Goal: Use online tool/utility: Utilize a website feature to perform a specific function

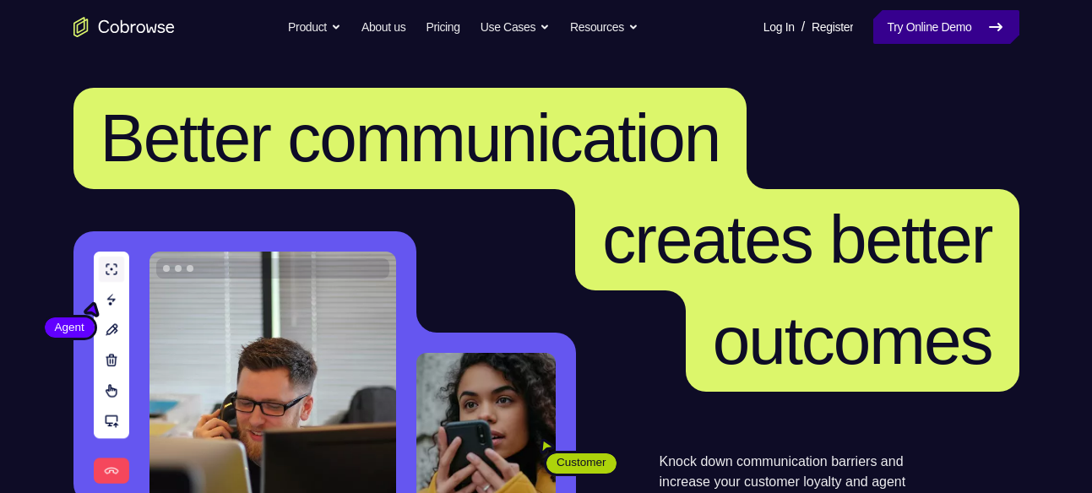
click at [931, 13] on link "Try Online Demo" at bounding box center [945, 27] width 145 height 34
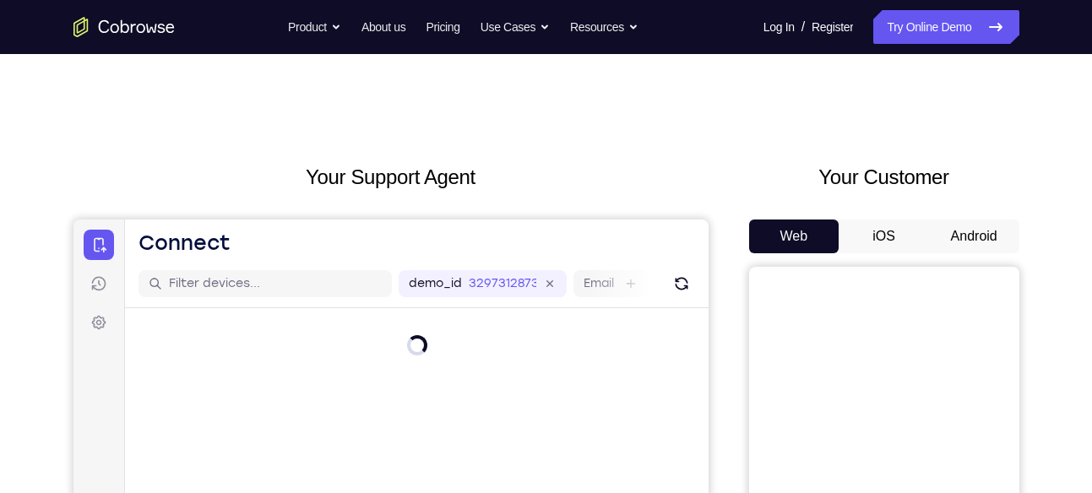
click at [919, 241] on button "iOS" at bounding box center [884, 237] width 90 height 34
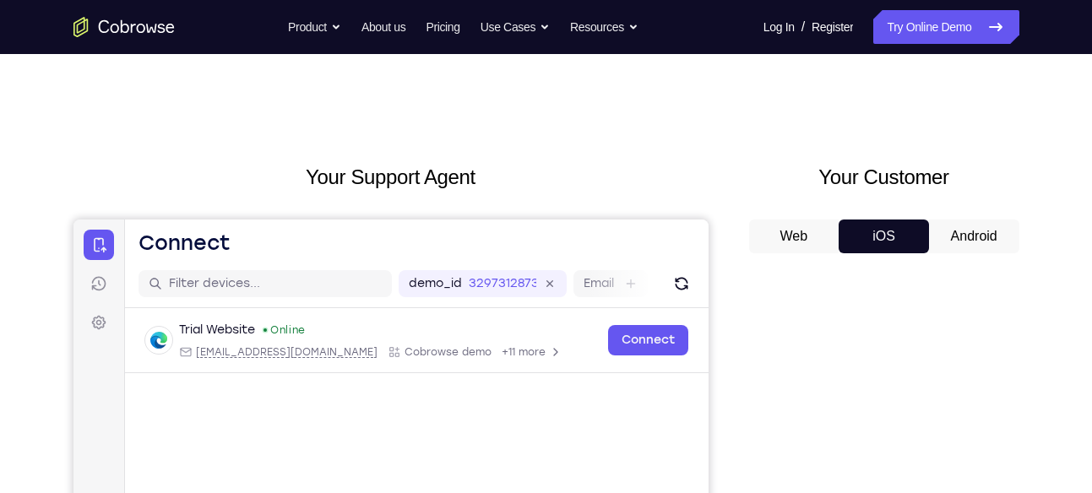
click at [935, 240] on button "Android" at bounding box center [974, 237] width 90 height 34
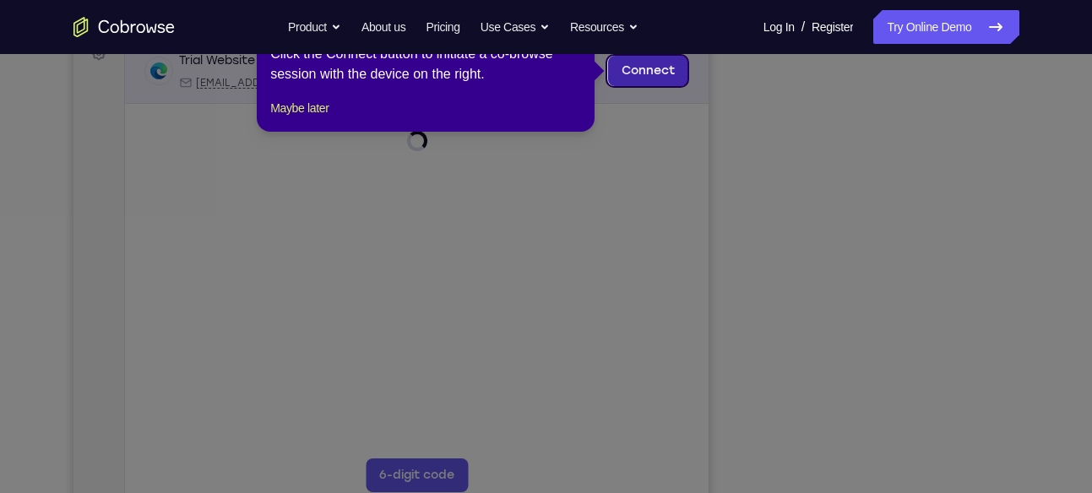
click at [662, 59] on link "Connect" at bounding box center [647, 71] width 80 height 30
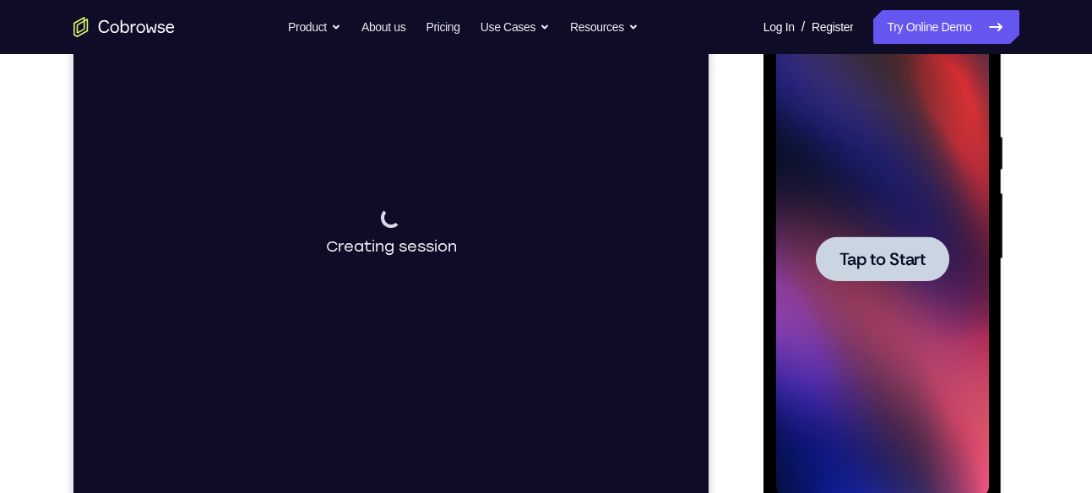
click at [846, 263] on span "Tap to Start" at bounding box center [882, 259] width 86 height 17
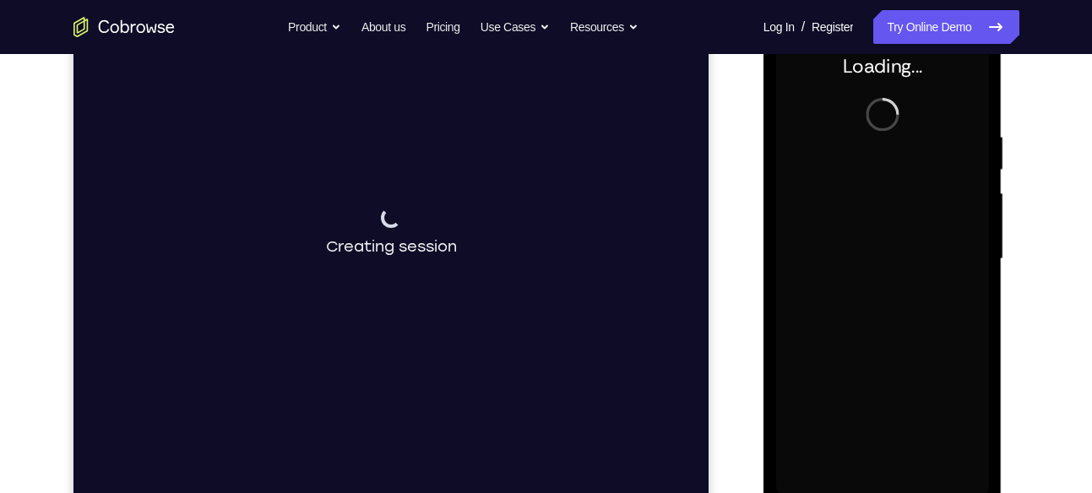
click at [846, 263] on div at bounding box center [882, 259] width 213 height 473
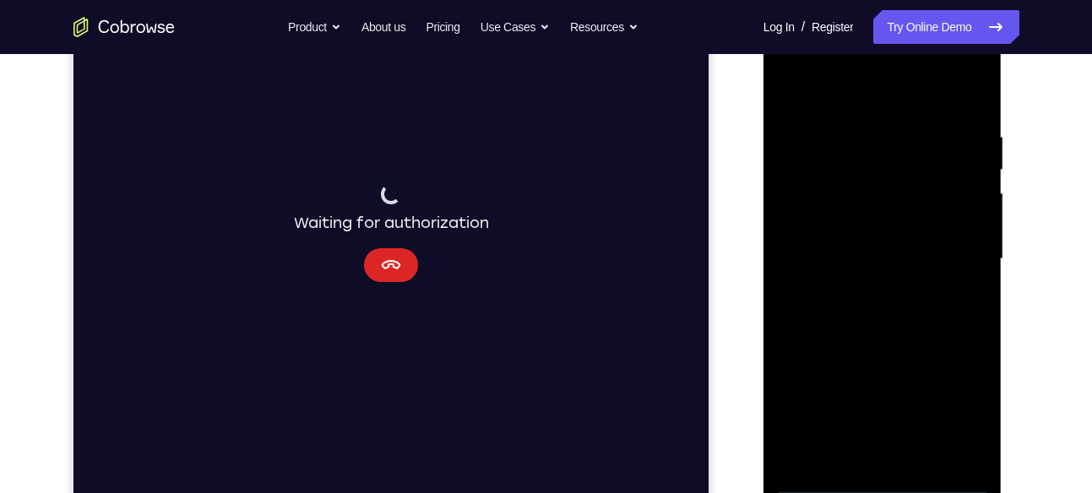
click at [413, 271] on button "Cancel" at bounding box center [390, 265] width 54 height 34
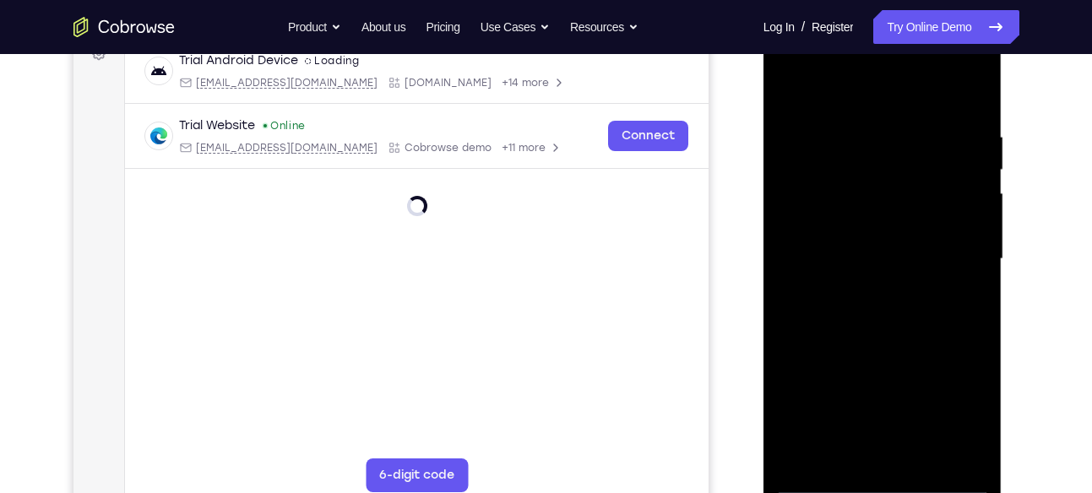
click at [413, 271] on main "demo_id 3297312873 3297312873 Email User ID Device ID Device name 6-digit code …" at bounding box center [415, 274] width 583 height 566
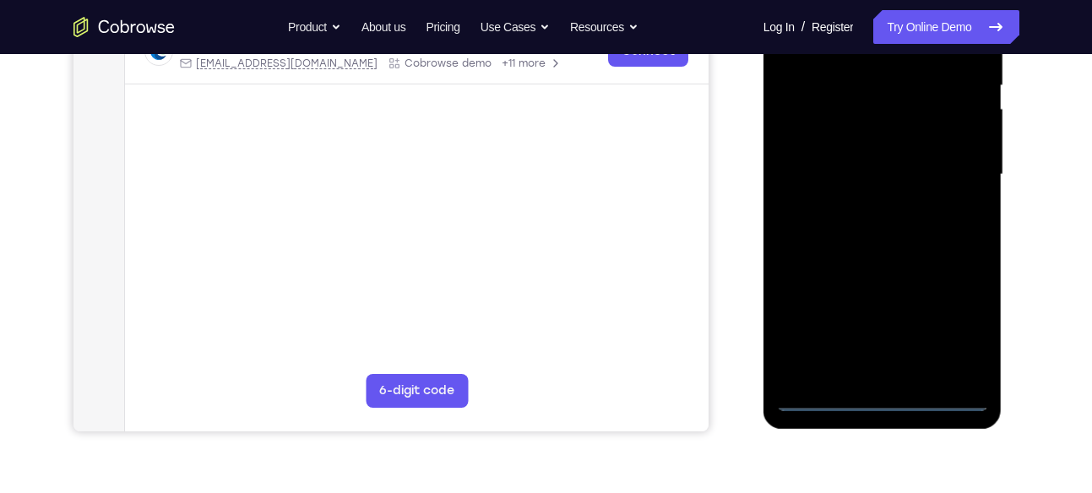
scroll to position [364, 0]
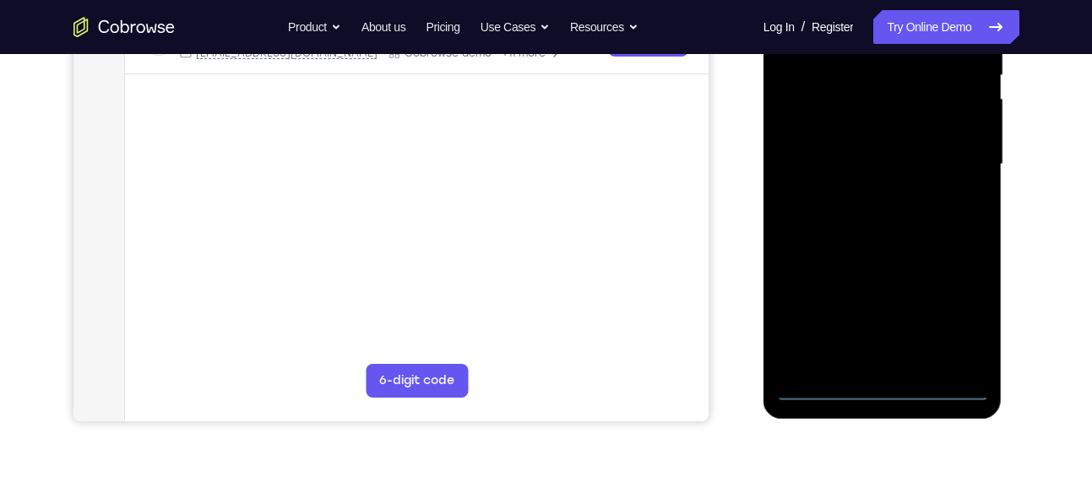
click at [878, 383] on div at bounding box center [882, 164] width 213 height 473
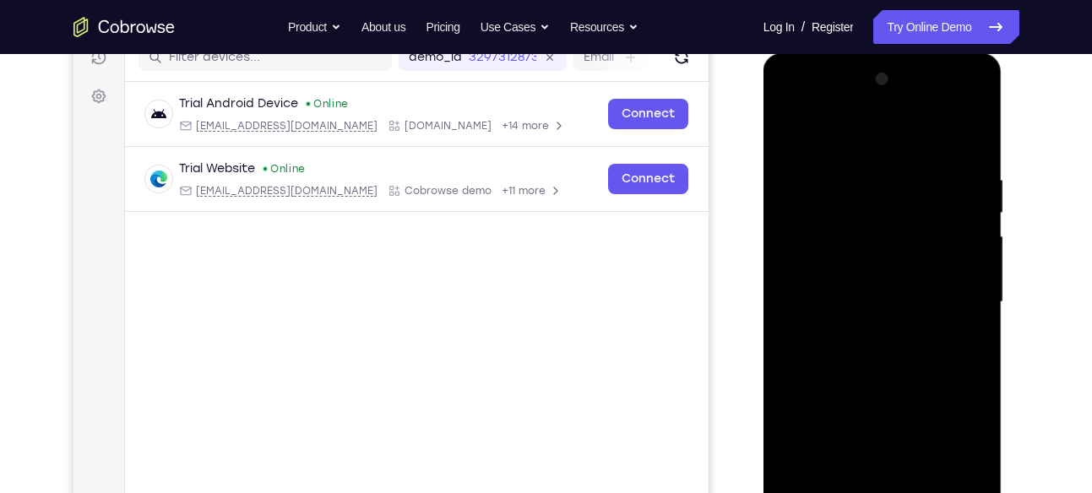
scroll to position [221, 0]
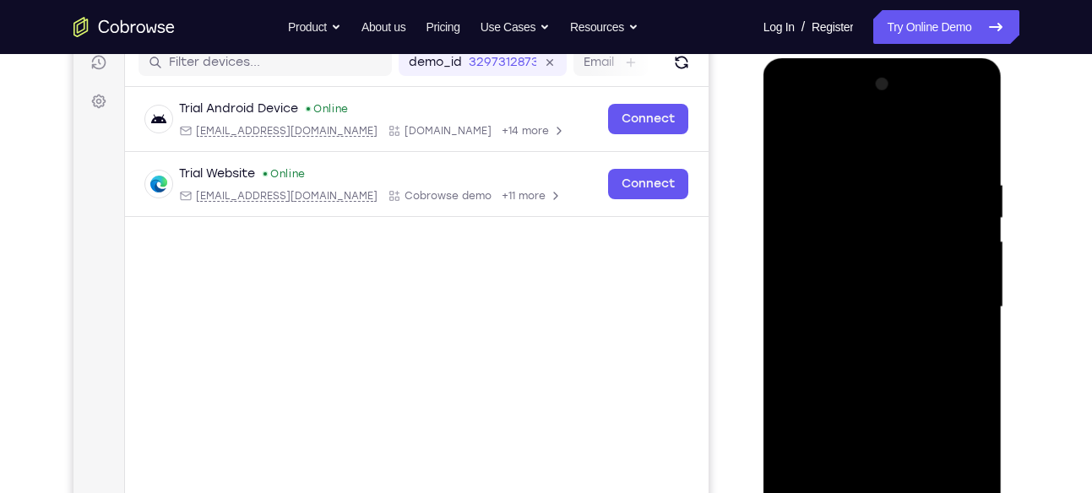
click at [962, 448] on div at bounding box center [882, 307] width 213 height 473
click at [974, 109] on div at bounding box center [882, 307] width 213 height 473
click at [937, 134] on div at bounding box center [882, 307] width 213 height 473
click at [890, 95] on div at bounding box center [882, 307] width 213 height 473
click at [889, 109] on div at bounding box center [882, 307] width 213 height 473
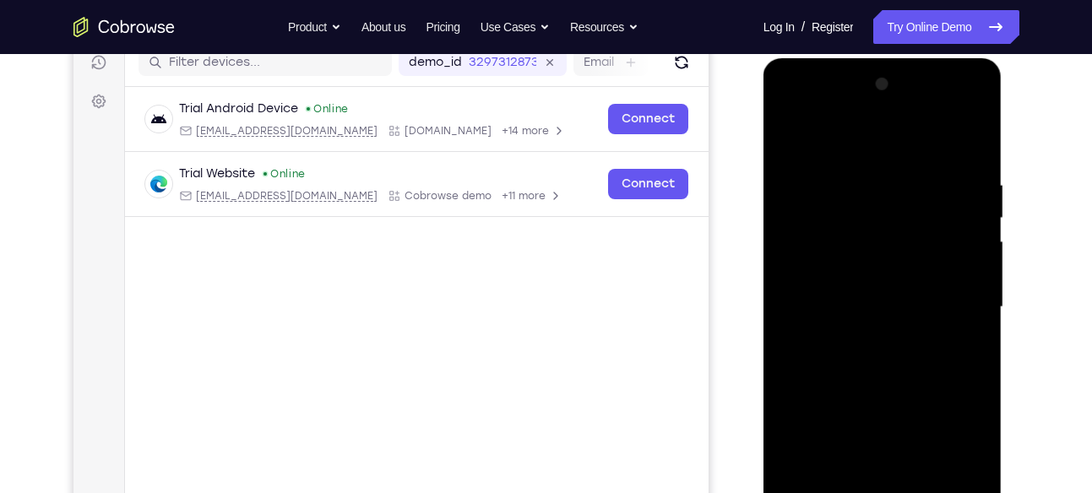
click at [879, 174] on div at bounding box center [882, 307] width 213 height 473
click at [822, 263] on div at bounding box center [882, 307] width 213 height 473
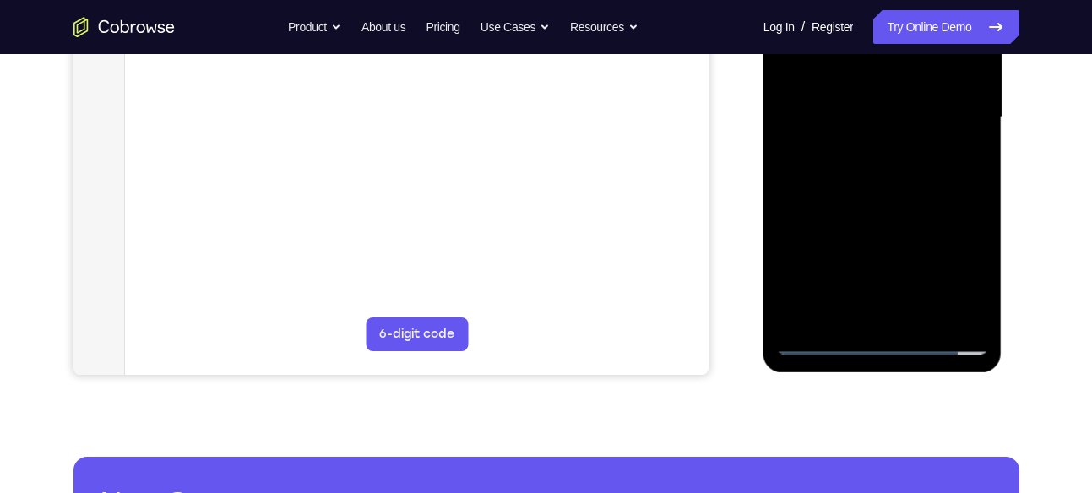
scroll to position [411, 0]
drag, startPoint x: 907, startPoint y: 241, endPoint x: 882, endPoint y: 301, distance: 65.1
click at [882, 301] on div at bounding box center [882, 117] width 213 height 473
click at [866, 312] on div at bounding box center [882, 117] width 213 height 473
click at [750, 294] on div at bounding box center [884, 115] width 270 height 519
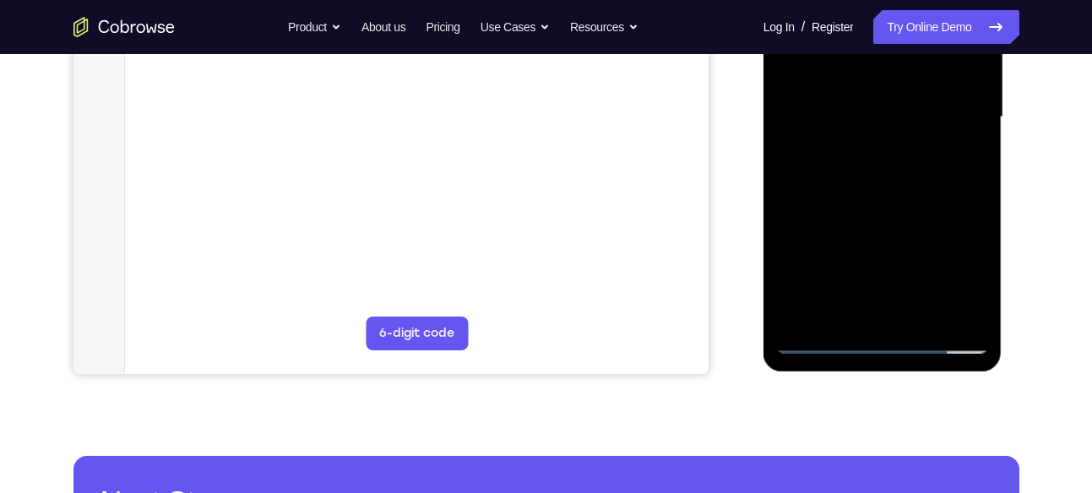
click at [733, 277] on div "Your Support Agent Your Customer Web iOS Android" at bounding box center [546, 63] width 946 height 624
click at [1012, 293] on div at bounding box center [884, 115] width 270 height 519
click at [993, 282] on div at bounding box center [882, 119] width 239 height 503
click at [982, 280] on div at bounding box center [882, 117] width 213 height 473
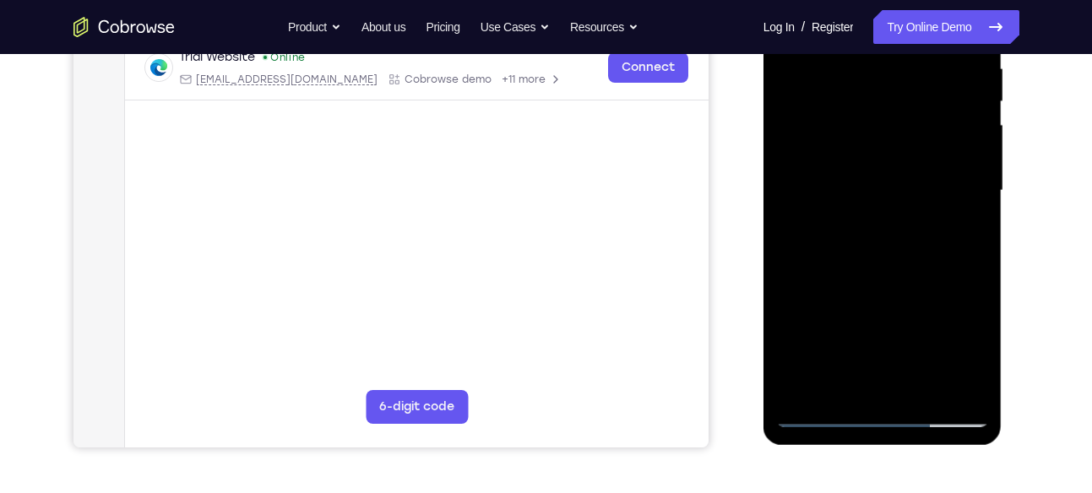
scroll to position [297, 0]
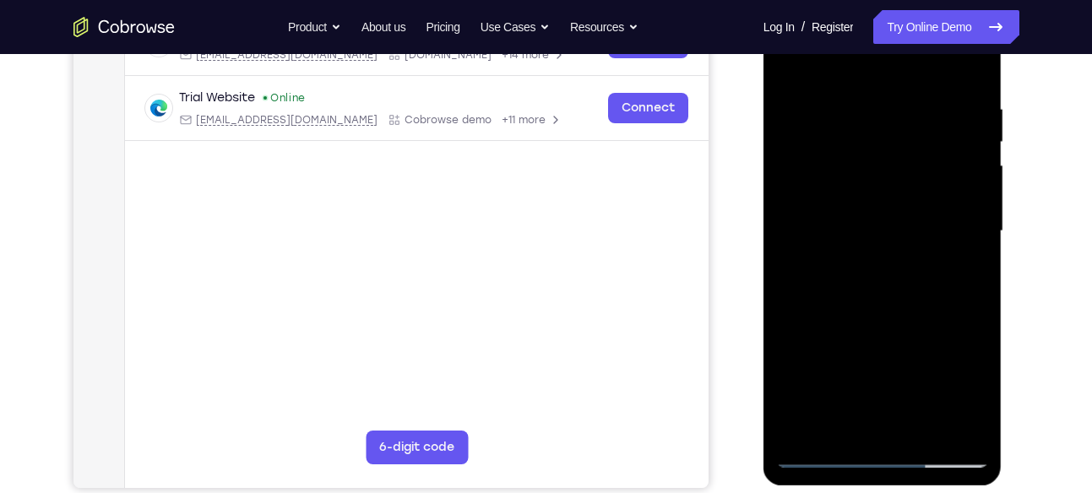
drag, startPoint x: 970, startPoint y: 156, endPoint x: 958, endPoint y: 202, distance: 47.1
click at [958, 202] on div at bounding box center [882, 231] width 213 height 473
click at [931, 165] on div at bounding box center [882, 231] width 213 height 473
click at [934, 157] on div at bounding box center [882, 231] width 213 height 473
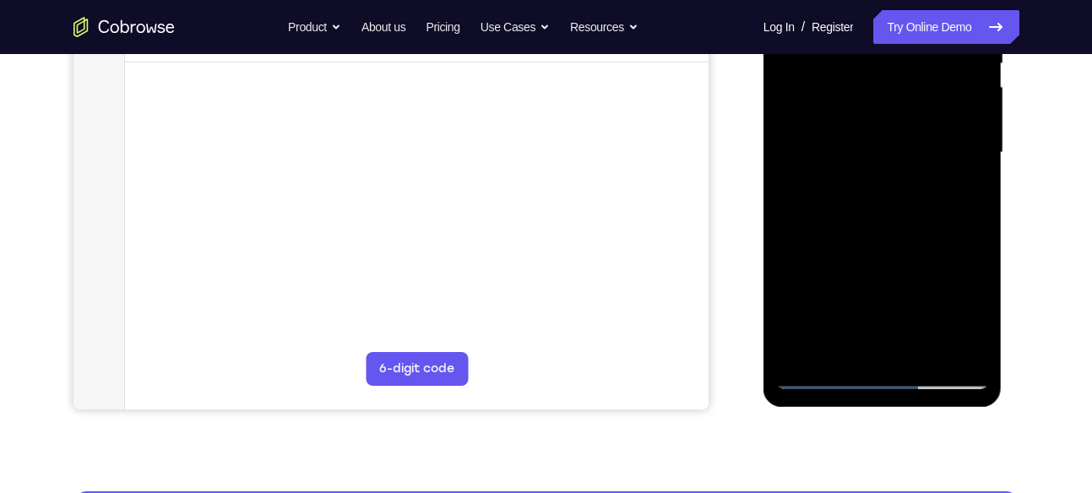
scroll to position [377, 0]
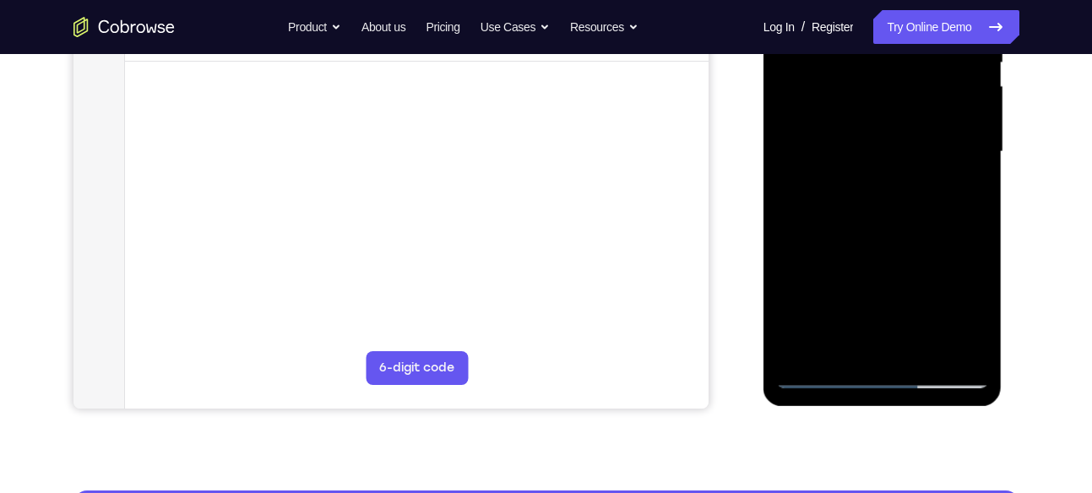
click at [904, 334] on div at bounding box center [882, 152] width 213 height 473
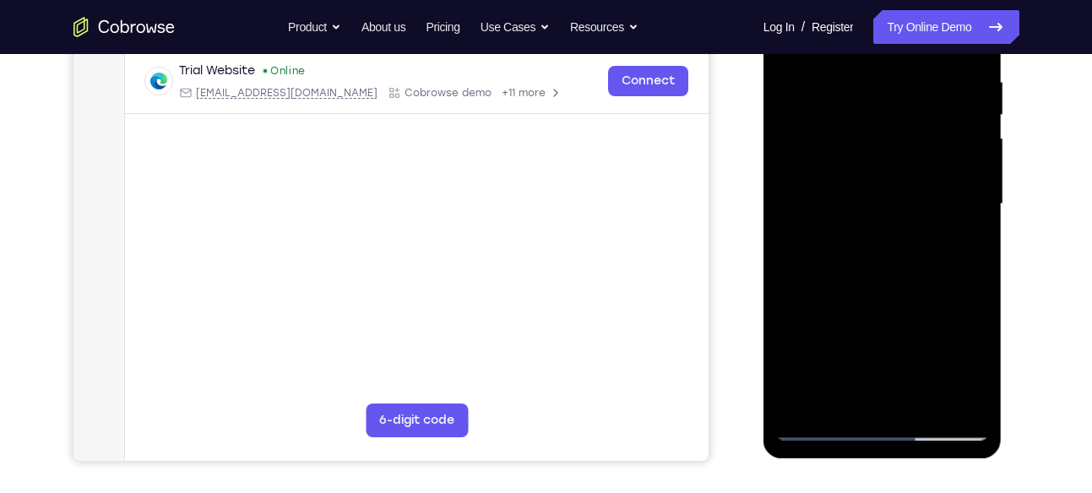
scroll to position [323, 0]
drag, startPoint x: 878, startPoint y: 236, endPoint x: 896, endPoint y: 116, distance: 122.0
click at [896, 116] on div at bounding box center [882, 205] width 213 height 473
drag, startPoint x: 846, startPoint y: 221, endPoint x: 860, endPoint y: 95, distance: 126.5
click at [860, 95] on div at bounding box center [882, 205] width 213 height 473
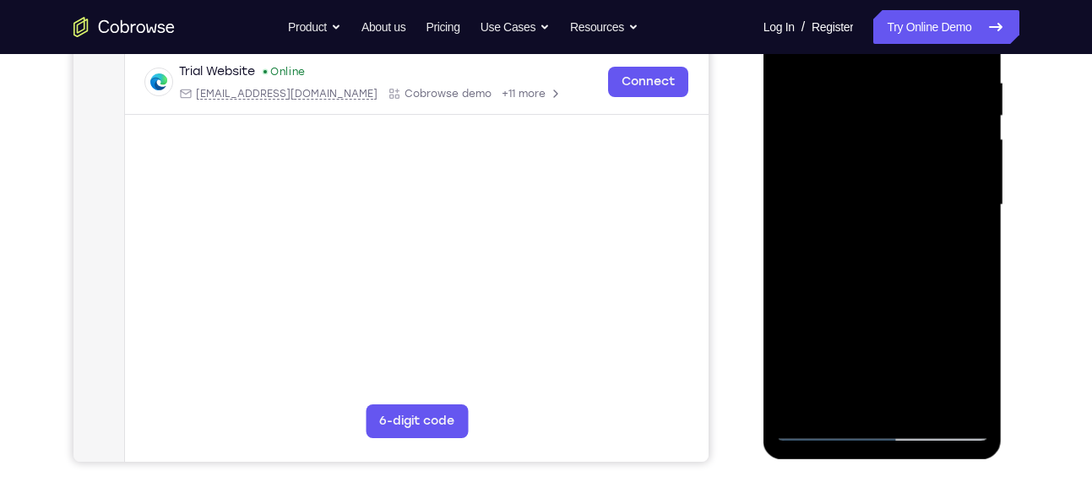
drag, startPoint x: 860, startPoint y: 95, endPoint x: 915, endPoint y: -3, distance: 113.4
click at [915, 0] on div at bounding box center [882, 205] width 213 height 473
drag, startPoint x: 881, startPoint y: 318, endPoint x: 900, endPoint y: 117, distance: 201.9
click at [900, 117] on div at bounding box center [882, 205] width 213 height 473
drag, startPoint x: 909, startPoint y: 345, endPoint x: 898, endPoint y: 501, distance: 156.6
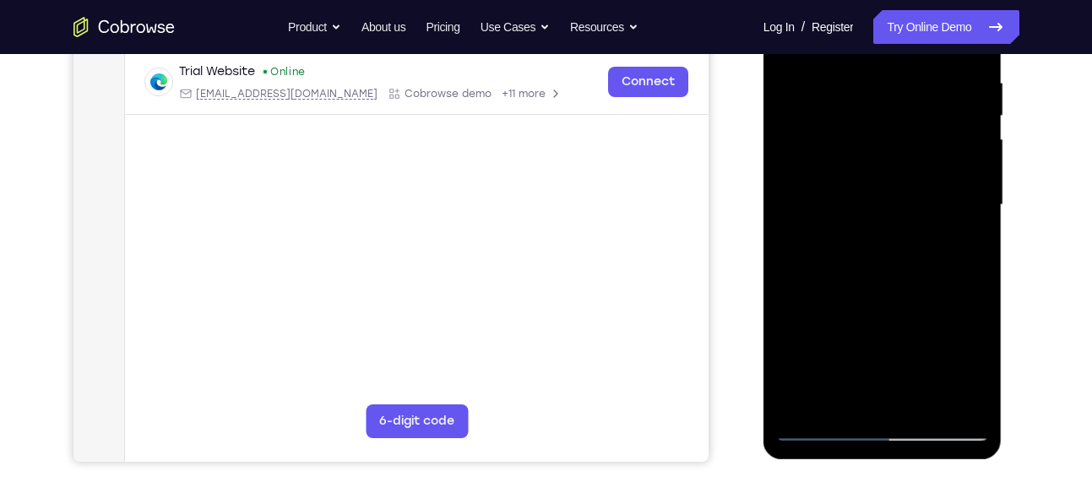
click at [898, 463] on html "Online web based iOS Simulators and Android Emulators. Run iPhone, iPad, Mobile…" at bounding box center [883, 209] width 241 height 507
drag, startPoint x: 949, startPoint y: 67, endPoint x: 916, endPoint y: 279, distance: 214.5
click at [916, 279] on div at bounding box center [882, 205] width 213 height 473
click at [822, 422] on div at bounding box center [882, 205] width 213 height 473
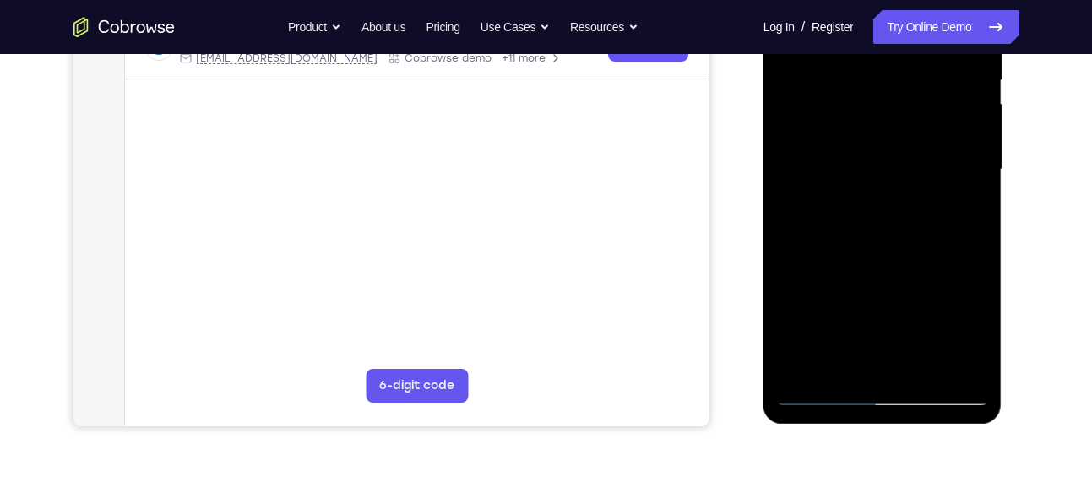
scroll to position [366, 0]
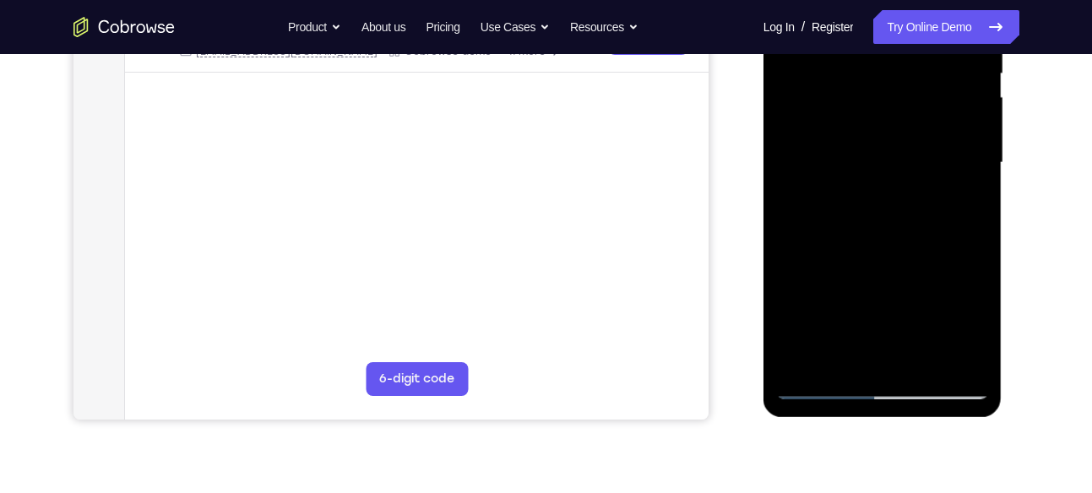
click at [818, 385] on div at bounding box center [882, 163] width 213 height 473
drag, startPoint x: 842, startPoint y: 350, endPoint x: 921, endPoint y: 63, distance: 297.9
click at [921, 63] on div at bounding box center [882, 163] width 213 height 473
drag, startPoint x: 896, startPoint y: 214, endPoint x: 905, endPoint y: 122, distance: 91.7
click at [905, 122] on div at bounding box center [882, 163] width 213 height 473
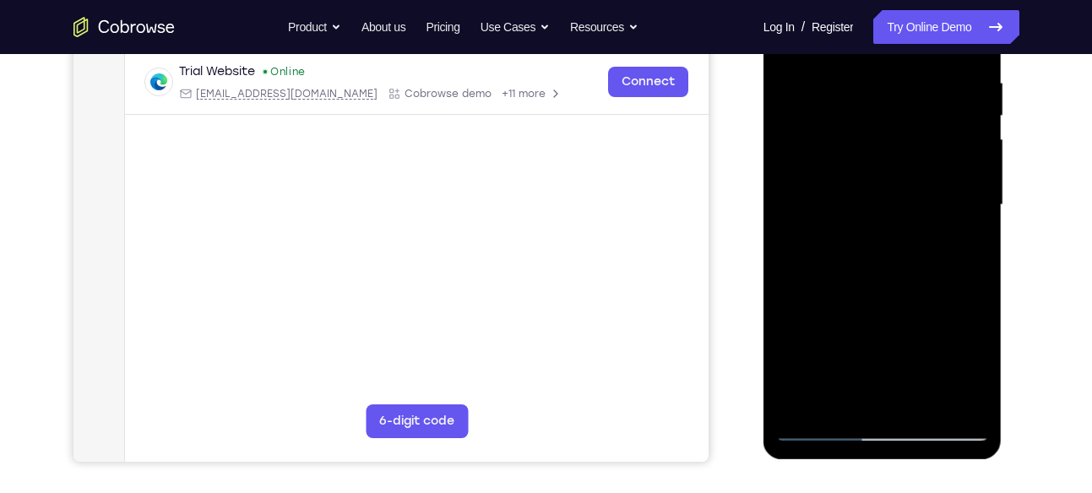
scroll to position [326, 0]
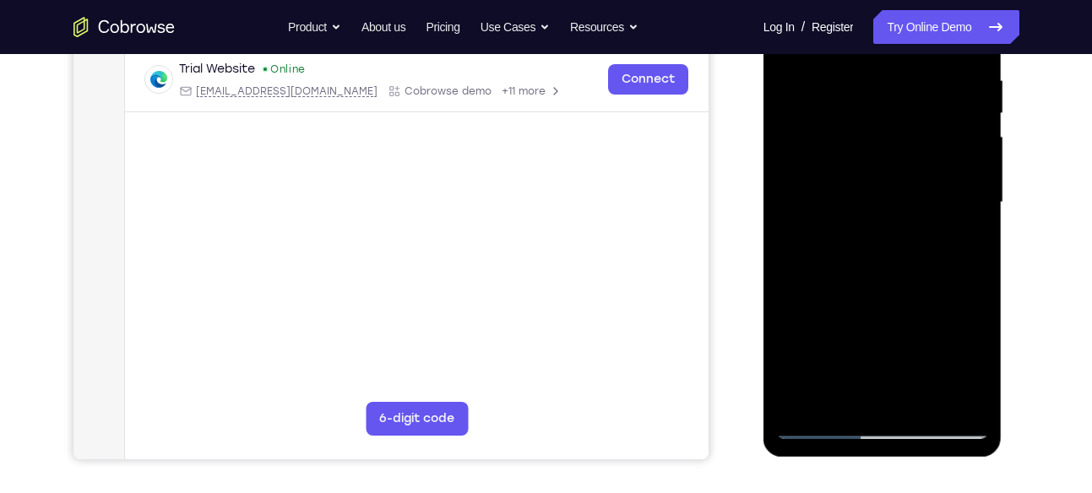
click at [882, 242] on div at bounding box center [882, 202] width 213 height 473
click at [1056, 275] on div "Your Support Agent Your Customer Web iOS Android Next Steps We’d be happy to gi…" at bounding box center [546, 285] width 1081 height 1114
click at [1004, 273] on div at bounding box center [884, 200] width 270 height 519
click at [862, 414] on div at bounding box center [882, 202] width 213 height 473
drag, startPoint x: 895, startPoint y: 350, endPoint x: 922, endPoint y: 15, distance: 335.5
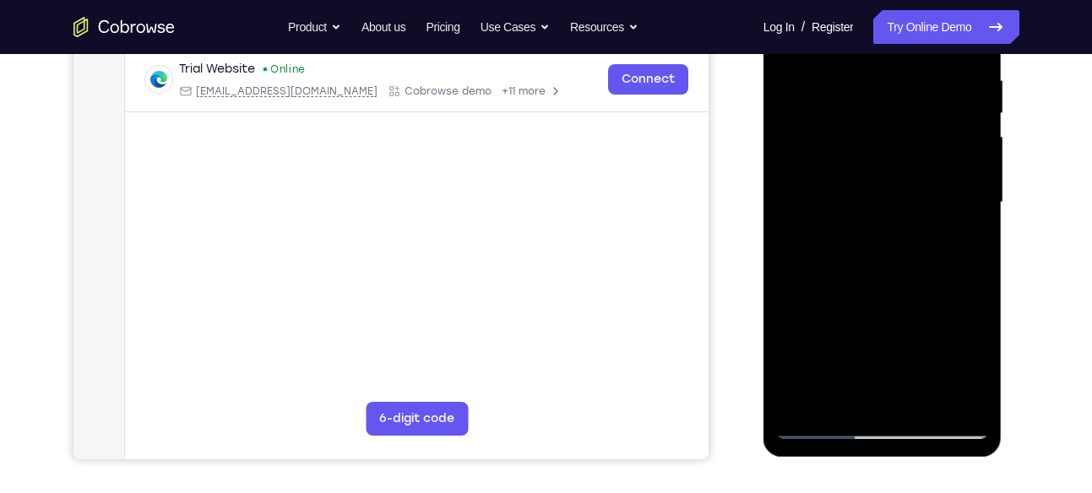
click at [922, 15] on div at bounding box center [882, 202] width 213 height 473
click at [907, 162] on div at bounding box center [882, 202] width 213 height 473
drag, startPoint x: 876, startPoint y: 335, endPoint x: 915, endPoint y: 71, distance: 267.3
click at [915, 71] on div at bounding box center [882, 202] width 213 height 473
drag, startPoint x: 914, startPoint y: 277, endPoint x: 942, endPoint y: 151, distance: 128.9
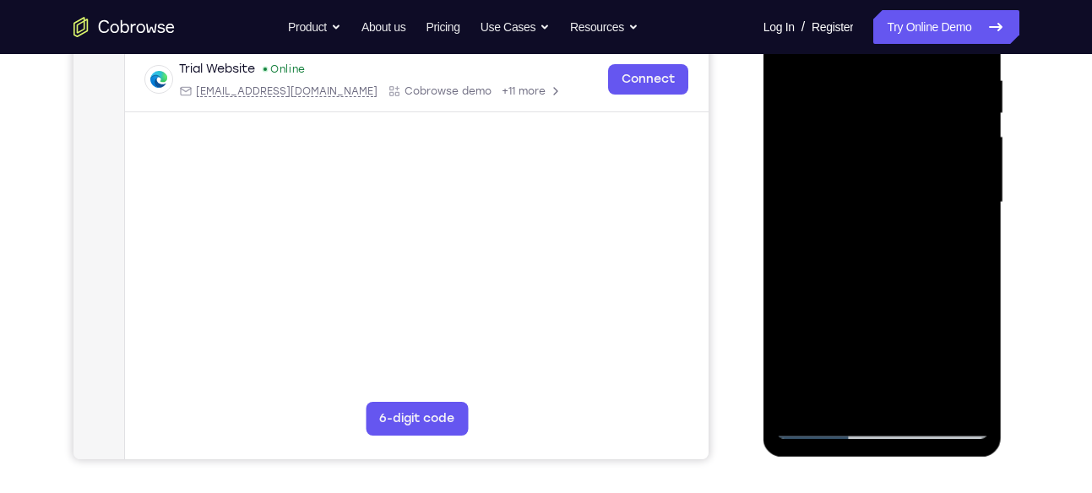
click at [942, 151] on div at bounding box center [882, 202] width 213 height 473
drag, startPoint x: 927, startPoint y: 232, endPoint x: 937, endPoint y: 117, distance: 115.3
drag, startPoint x: 937, startPoint y: 117, endPoint x: 768, endPoint y: 251, distance: 215.9
click at [768, 251] on div at bounding box center [882, 205] width 239 height 503
drag, startPoint x: 900, startPoint y: 312, endPoint x: 914, endPoint y: 206, distance: 107.3
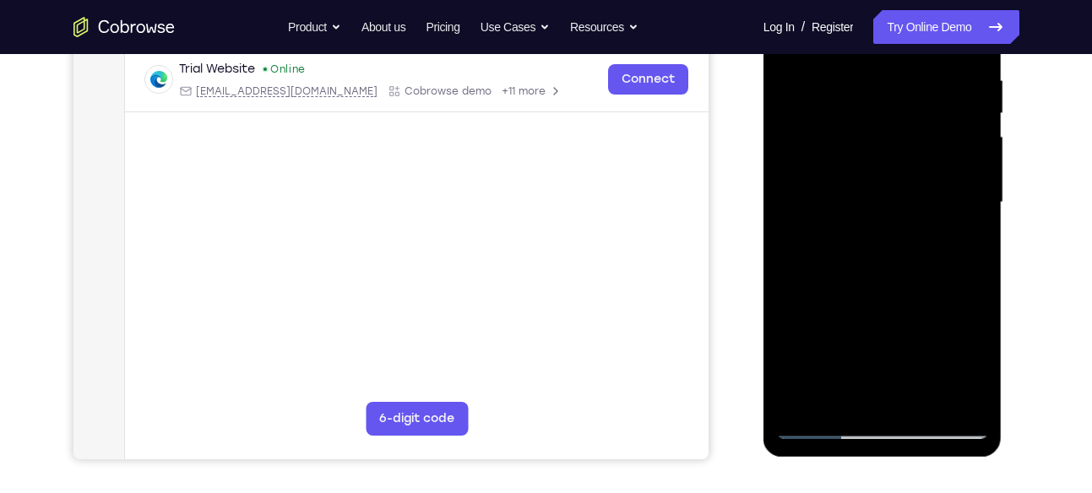
drag, startPoint x: 150, startPoint y: 252, endPoint x: 1035, endPoint y: 238, distance: 885.1
click at [1035, 238] on div "Your Support Agent Your Customer Web iOS Android Next Steps We’d be happy to gi…" at bounding box center [546, 285] width 1081 height 1114
drag, startPoint x: 903, startPoint y: 277, endPoint x: 931, endPoint y: 84, distance: 194.5
drag, startPoint x: 931, startPoint y: 84, endPoint x: 772, endPoint y: 185, distance: 187.9
click at [772, 185] on div at bounding box center [882, 205] width 239 height 503
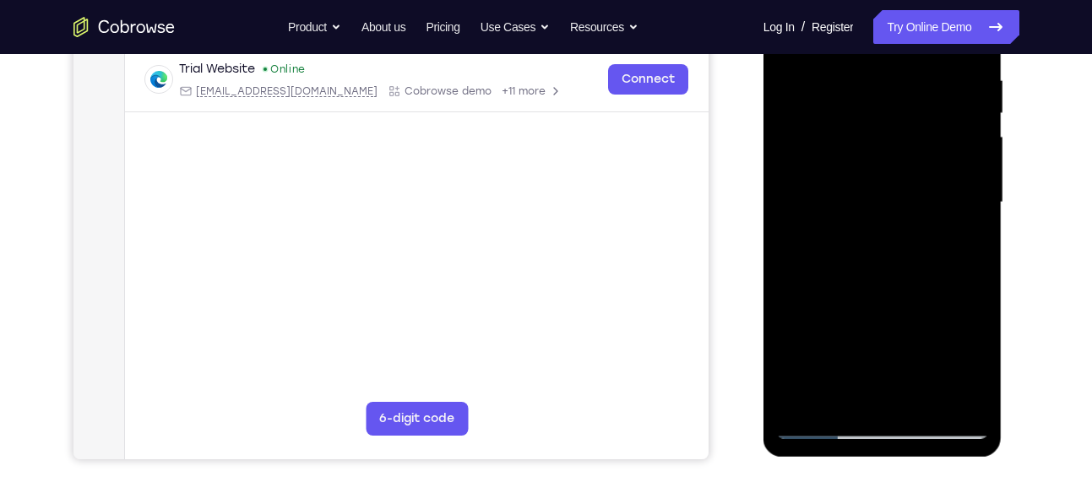
drag, startPoint x: 867, startPoint y: 269, endPoint x: 888, endPoint y: 85, distance: 184.5
click at [888, 85] on div at bounding box center [882, 202] width 213 height 473
drag, startPoint x: 906, startPoint y: 291, endPoint x: 949, endPoint y: 95, distance: 201.4
drag, startPoint x: 949, startPoint y: 95, endPoint x: 768, endPoint y: 228, distance: 224.6
click at [768, 228] on div at bounding box center [882, 205] width 239 height 503
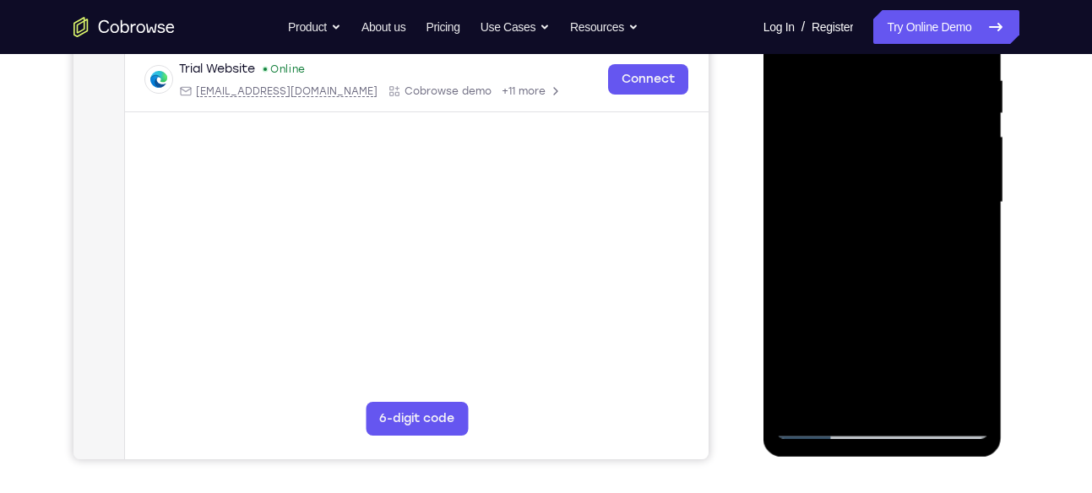
click at [824, 429] on div at bounding box center [882, 202] width 213 height 473
click at [946, 61] on div at bounding box center [882, 202] width 213 height 473
click at [975, 300] on div at bounding box center [882, 202] width 213 height 473
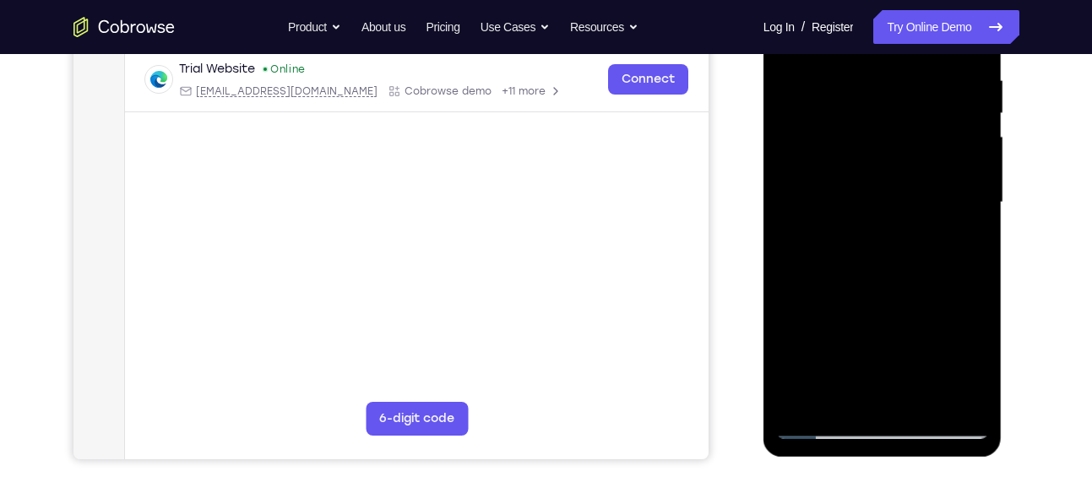
click at [979, 401] on div at bounding box center [882, 202] width 213 height 473
click at [808, 166] on div at bounding box center [882, 202] width 213 height 473
click at [872, 301] on div at bounding box center [882, 202] width 213 height 473
click at [916, 314] on div at bounding box center [882, 202] width 213 height 473
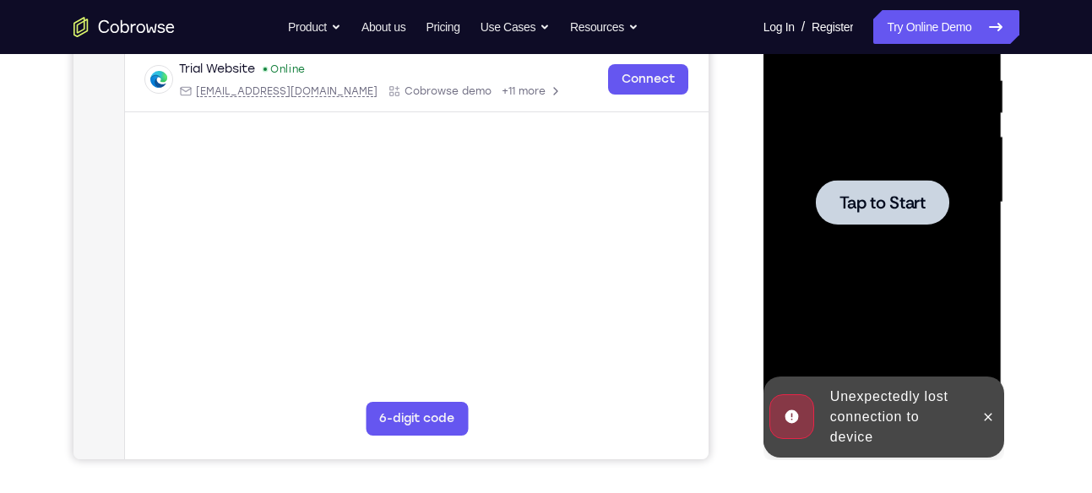
click at [903, 222] on div at bounding box center [882, 202] width 133 height 45
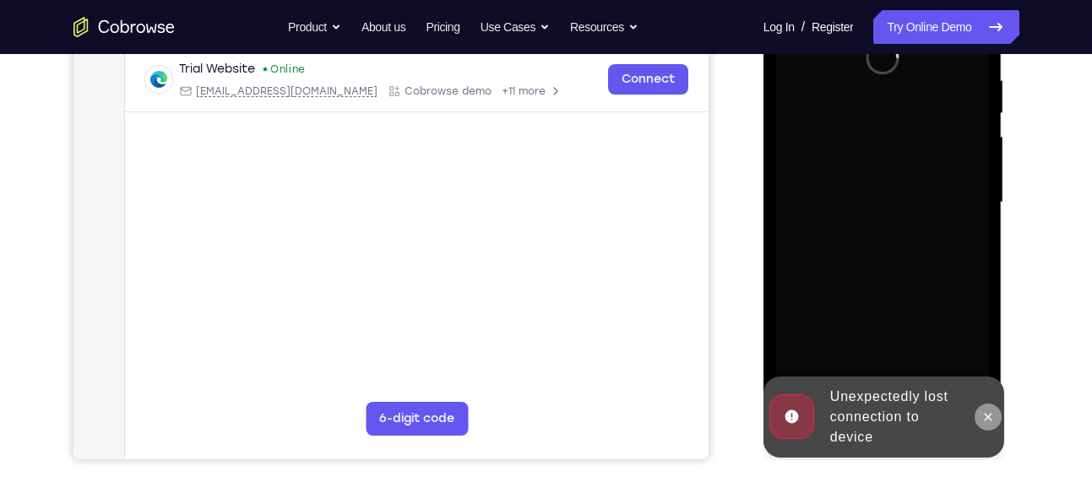
click at [987, 417] on icon at bounding box center [989, 417] width 8 height 8
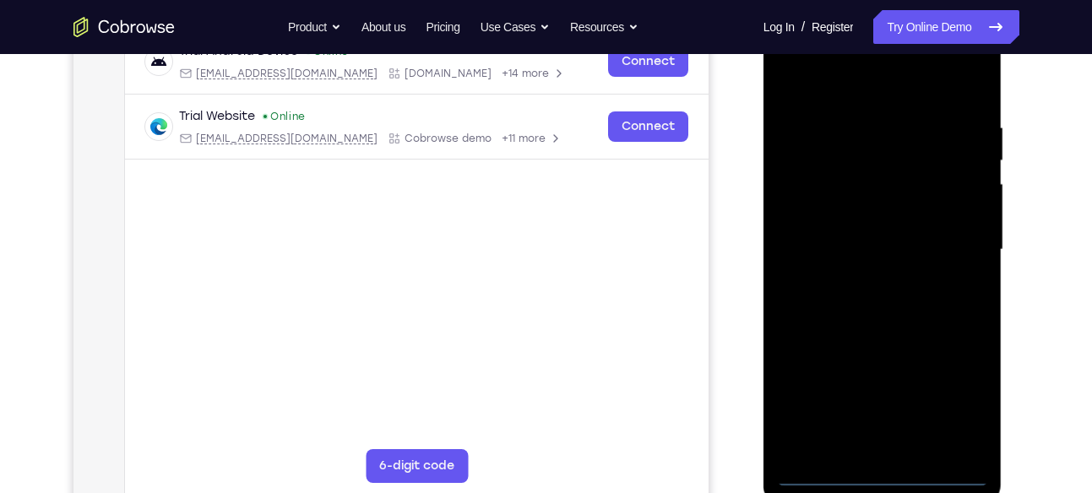
scroll to position [338, 0]
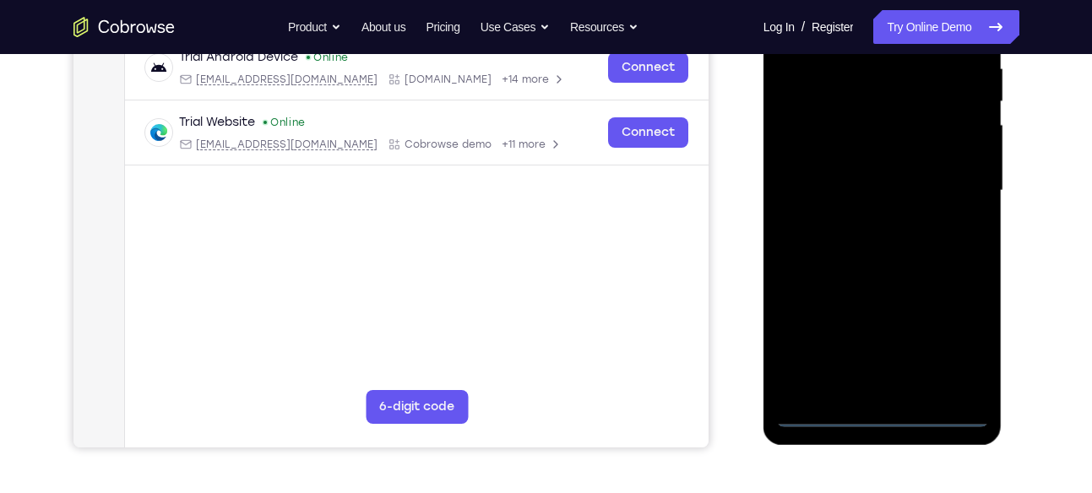
click at [882, 411] on div at bounding box center [882, 190] width 213 height 473
click at [954, 330] on div at bounding box center [882, 190] width 213 height 473
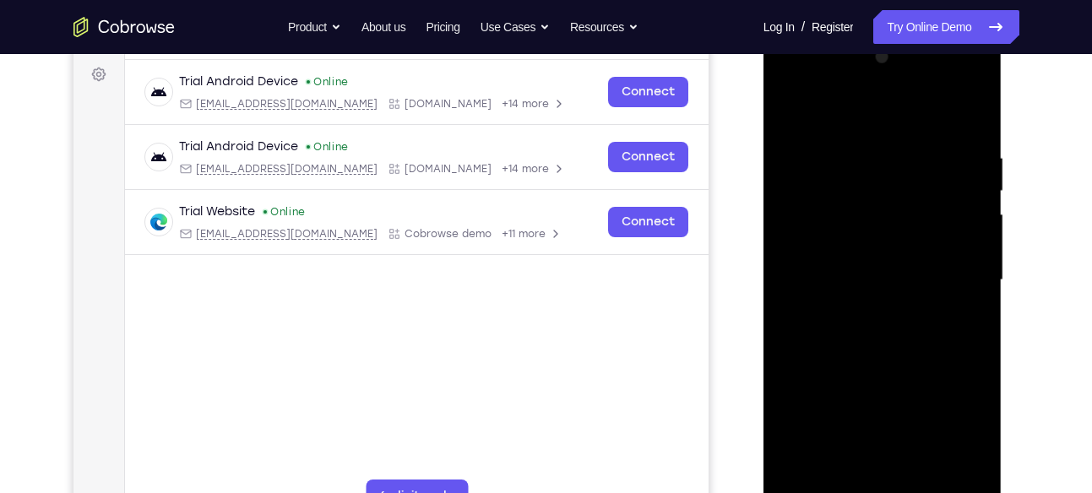
scroll to position [249, 0]
click at [979, 79] on div at bounding box center [882, 279] width 213 height 473
click at [953, 104] on div at bounding box center [882, 279] width 213 height 473
click at [896, 79] on div at bounding box center [882, 279] width 213 height 473
click at [794, 241] on div at bounding box center [882, 279] width 213 height 473
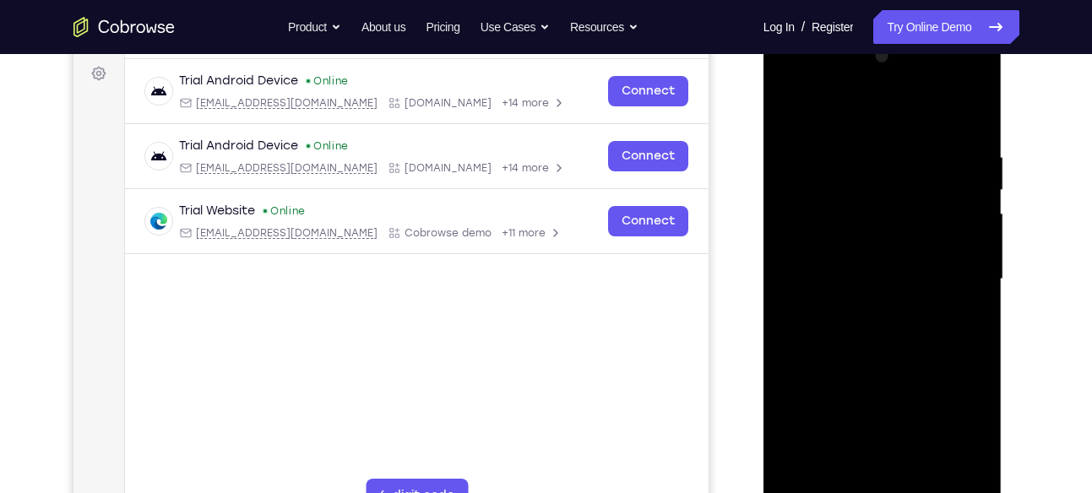
click at [873, 388] on div at bounding box center [882, 279] width 213 height 473
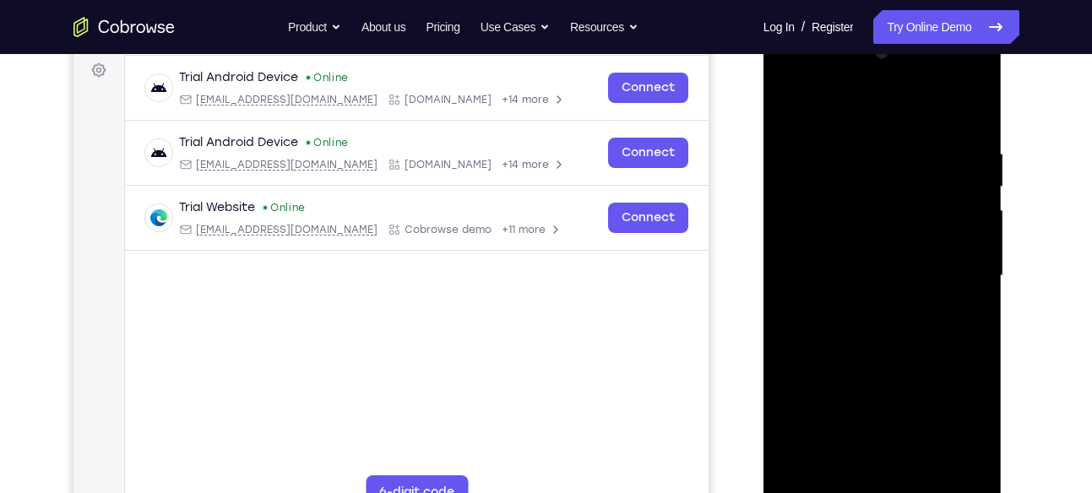
scroll to position [251, 0]
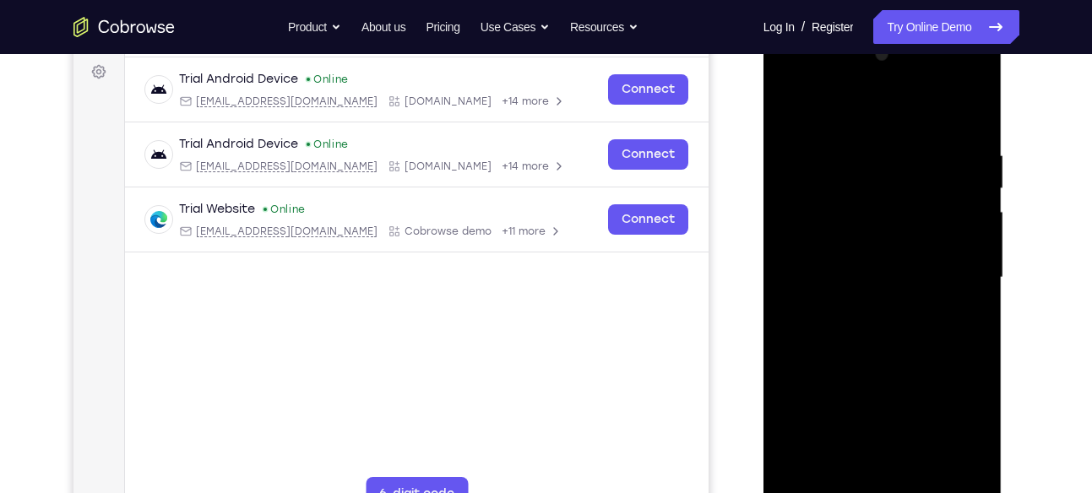
drag, startPoint x: 916, startPoint y: 336, endPoint x: 997, endPoint y: 345, distance: 81.6
click at [997, 345] on div at bounding box center [882, 280] width 239 height 503
click at [993, 345] on div at bounding box center [882, 280] width 239 height 503
click at [981, 341] on div at bounding box center [882, 277] width 213 height 473
click at [914, 313] on div at bounding box center [882, 277] width 213 height 473
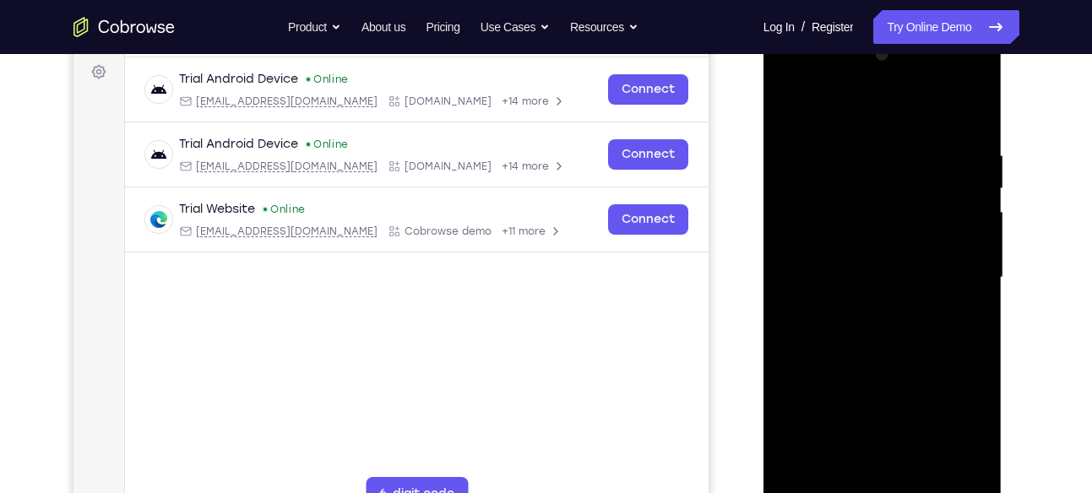
drag, startPoint x: 890, startPoint y: 366, endPoint x: 896, endPoint y: 294, distance: 72.0
click at [896, 294] on div at bounding box center [882, 277] width 213 height 473
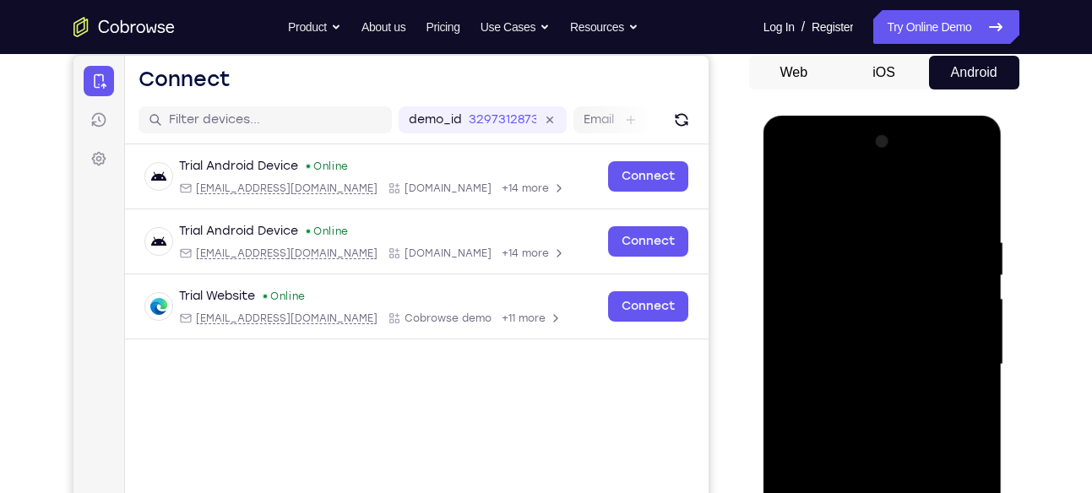
scroll to position [163, 0]
drag, startPoint x: 896, startPoint y: 382, endPoint x: 884, endPoint y: 368, distance: 18.0
click at [884, 368] on div at bounding box center [882, 365] width 213 height 473
drag, startPoint x: 852, startPoint y: 325, endPoint x: 866, endPoint y: 201, distance: 124.9
drag, startPoint x: 866, startPoint y: 201, endPoint x: 854, endPoint y: 324, distance: 123.9
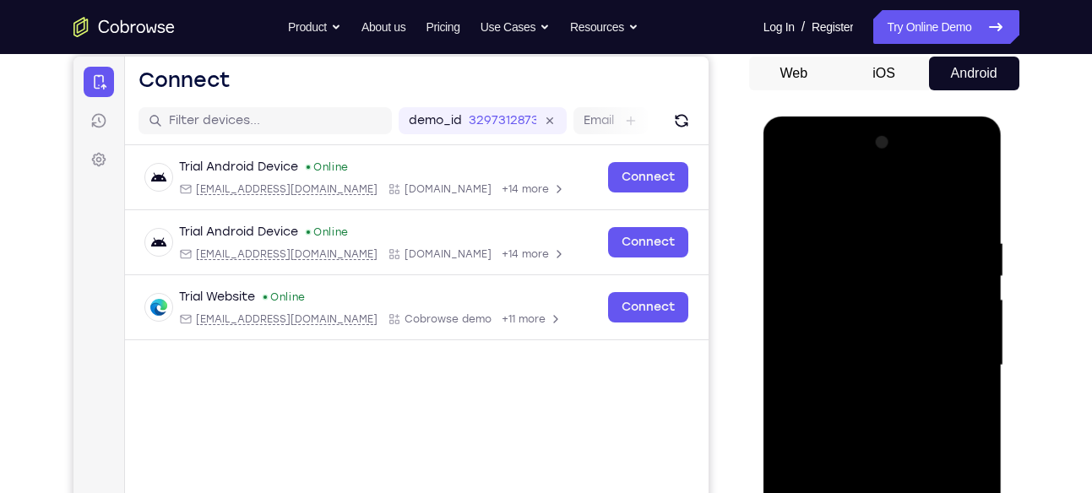
click at [854, 324] on div at bounding box center [882, 365] width 213 height 473
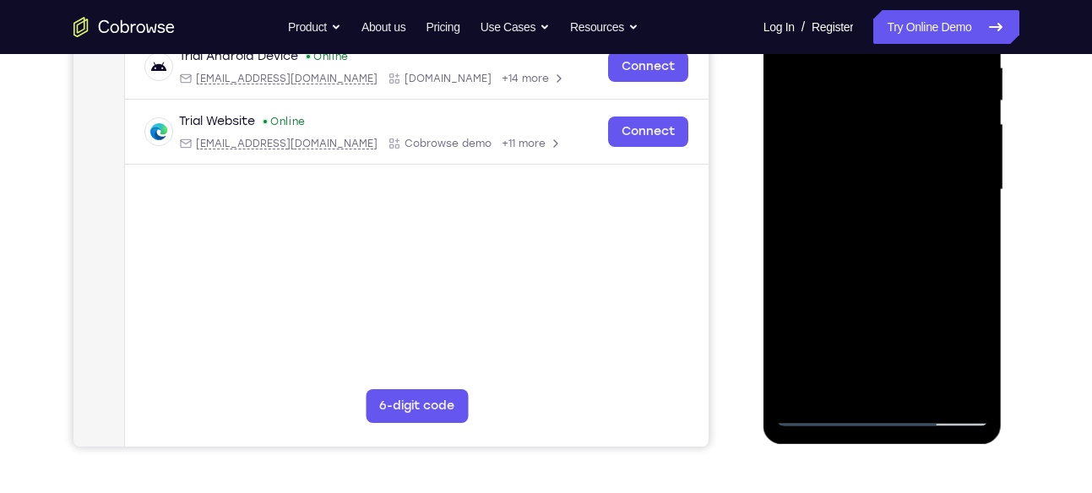
scroll to position [359, 0]
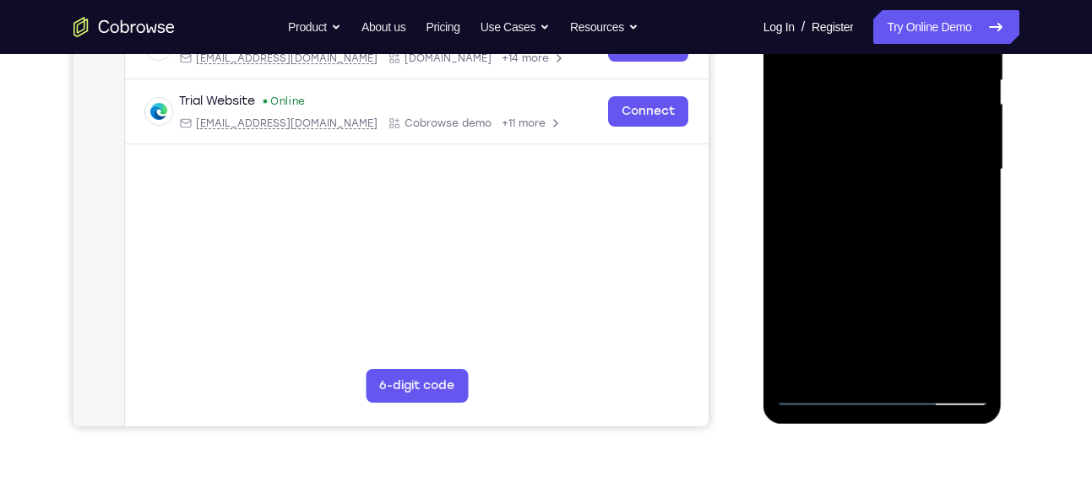
click at [817, 391] on div at bounding box center [882, 169] width 213 height 473
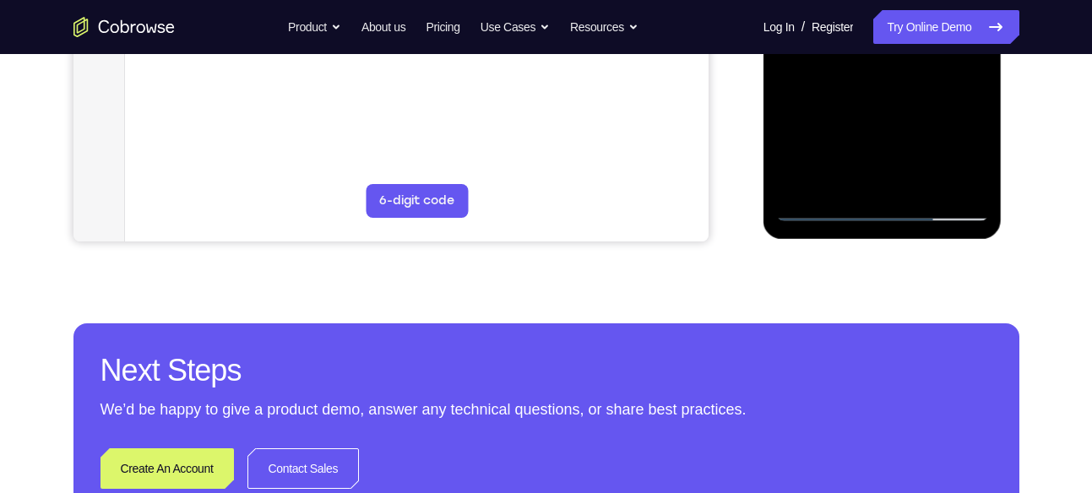
scroll to position [545, 0]
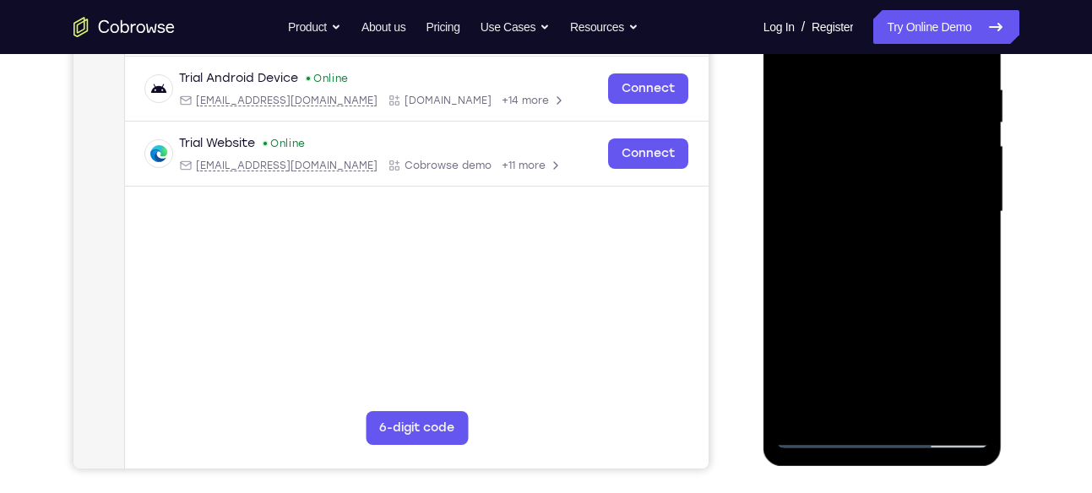
scroll to position [314, 0]
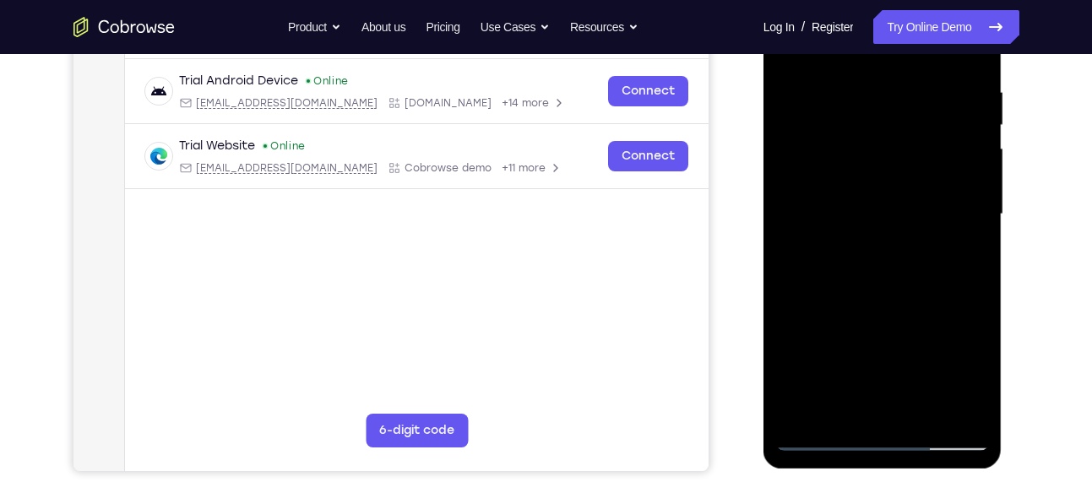
drag, startPoint x: 873, startPoint y: 425, endPoint x: 885, endPoint y: 131, distance: 294.1
click at [885, 131] on div at bounding box center [882, 214] width 213 height 473
drag, startPoint x: 866, startPoint y: 280, endPoint x: 882, endPoint y: 186, distance: 95.9
click at [882, 186] on div at bounding box center [882, 214] width 213 height 473
drag, startPoint x: 871, startPoint y: 258, endPoint x: 883, endPoint y: 169, distance: 90.4
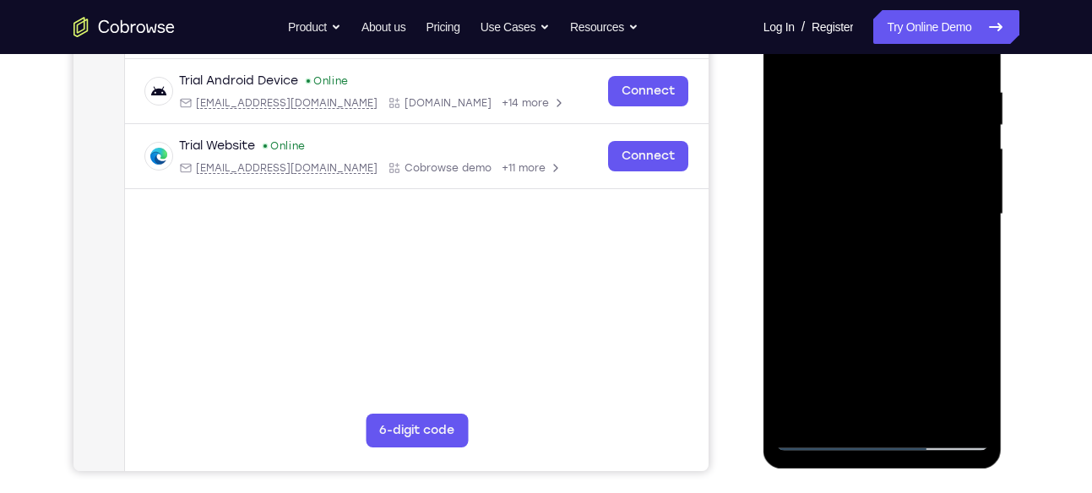
click at [883, 169] on div at bounding box center [882, 214] width 213 height 473
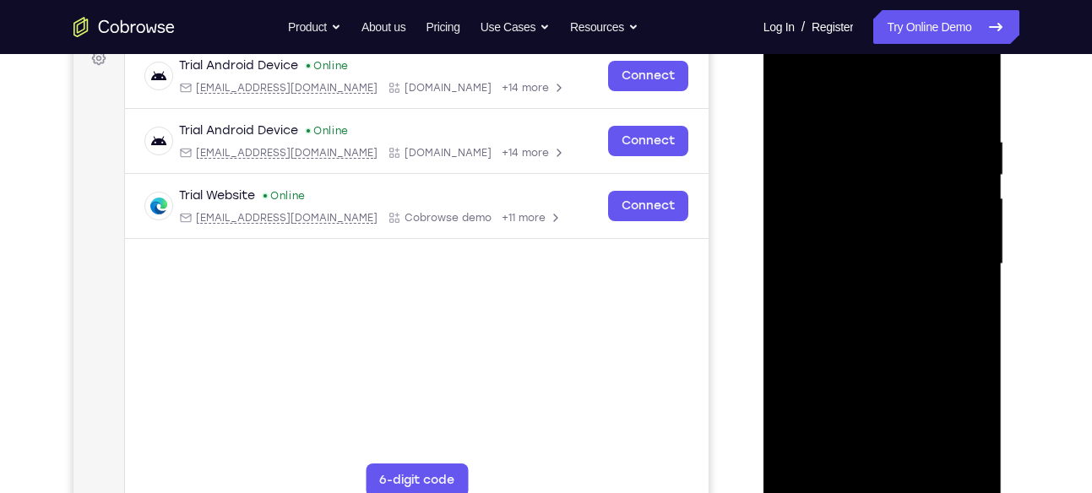
scroll to position [265, 0]
drag, startPoint x: 870, startPoint y: 229, endPoint x: 893, endPoint y: 130, distance: 101.4
click at [893, 130] on div at bounding box center [882, 263] width 213 height 473
drag, startPoint x: 866, startPoint y: 278, endPoint x: 886, endPoint y: 189, distance: 90.8
click at [886, 189] on div at bounding box center [882, 263] width 213 height 473
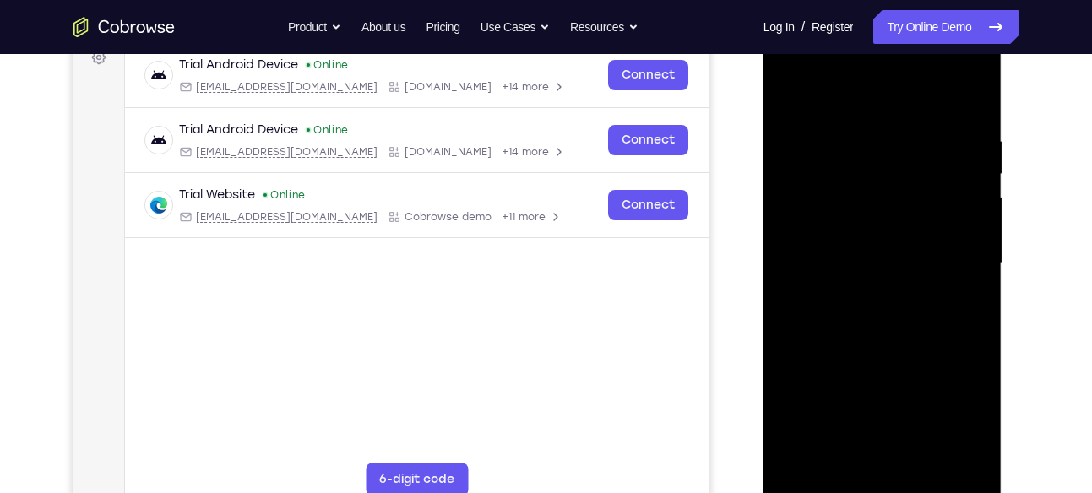
drag, startPoint x: 855, startPoint y: 263, endPoint x: 874, endPoint y: 190, distance: 76.0
drag, startPoint x: 874, startPoint y: 190, endPoint x: 893, endPoint y: 155, distance: 40.0
click at [893, 155] on div at bounding box center [882, 263] width 213 height 473
drag, startPoint x: 893, startPoint y: 155, endPoint x: 923, endPoint y: 132, distance: 38.0
click at [923, 132] on div at bounding box center [882, 263] width 213 height 473
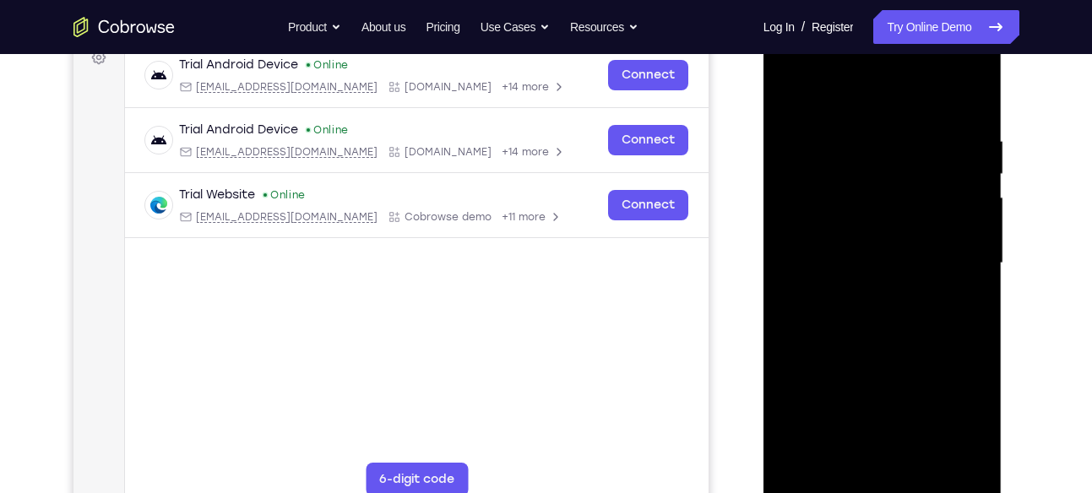
drag, startPoint x: 879, startPoint y: 291, endPoint x: 919, endPoint y: 183, distance: 115.1
click at [882, 252] on div at bounding box center [882, 263] width 213 height 473
